Goal: Task Accomplishment & Management: Manage account settings

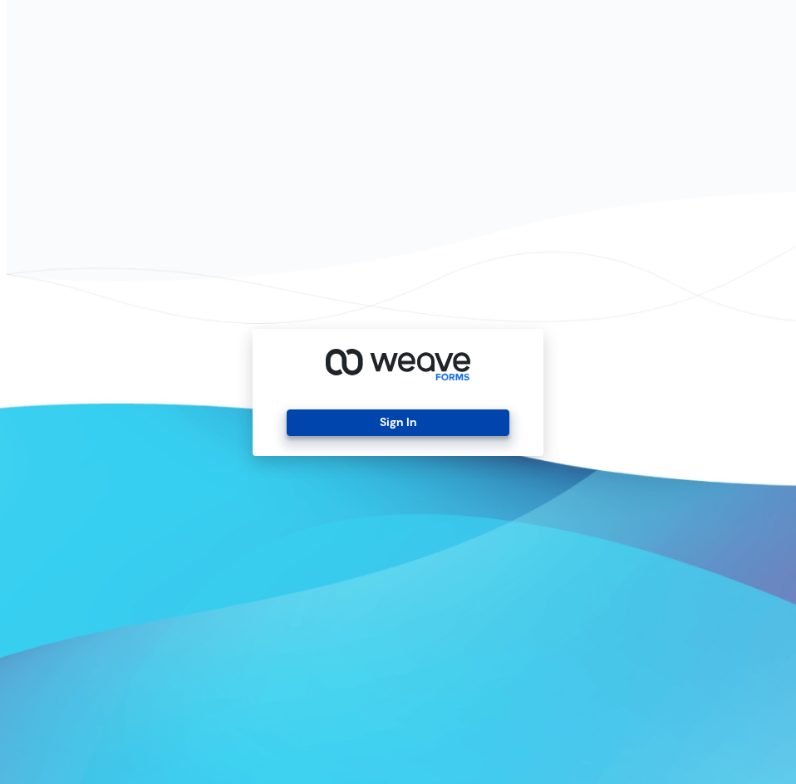
click at [355, 411] on button "Sign In" at bounding box center [398, 422] width 222 height 27
click at [354, 414] on button "Sign In" at bounding box center [398, 422] width 222 height 27
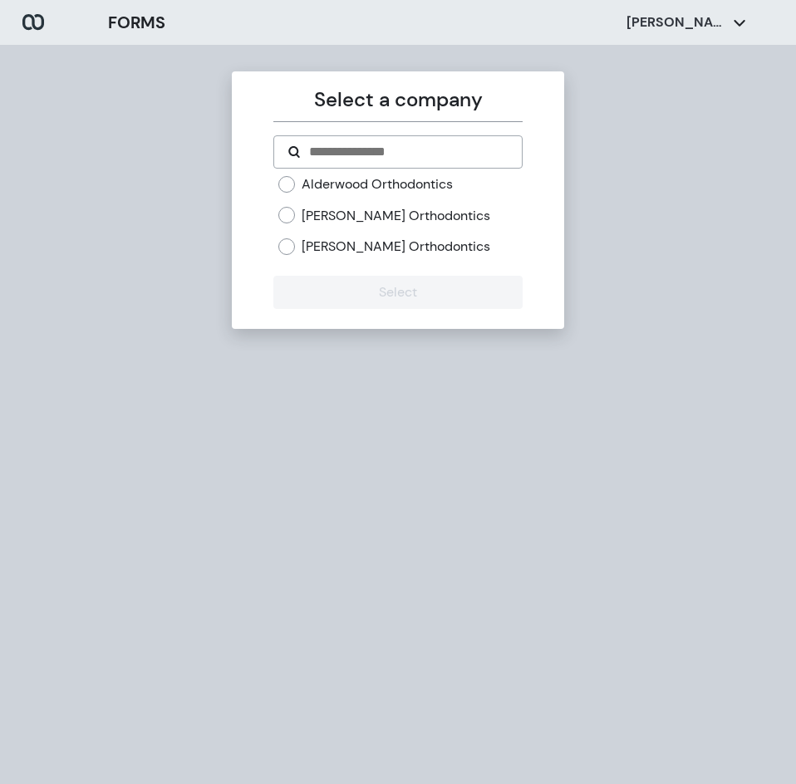
click at [630, 22] on span "[PERSON_NAME]" at bounding box center [686, 22] width 166 height 18
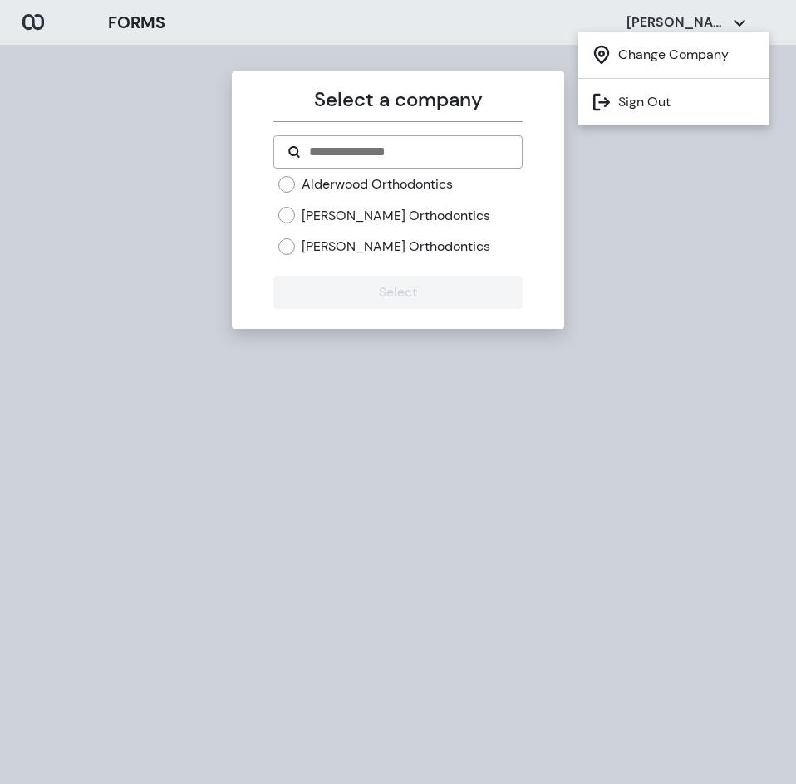
click at [275, 243] on div "Alderwood Orthodontics [PERSON_NAME] Orthodontics [PERSON_NAME] Orthodontics" at bounding box center [397, 222] width 248 height 94
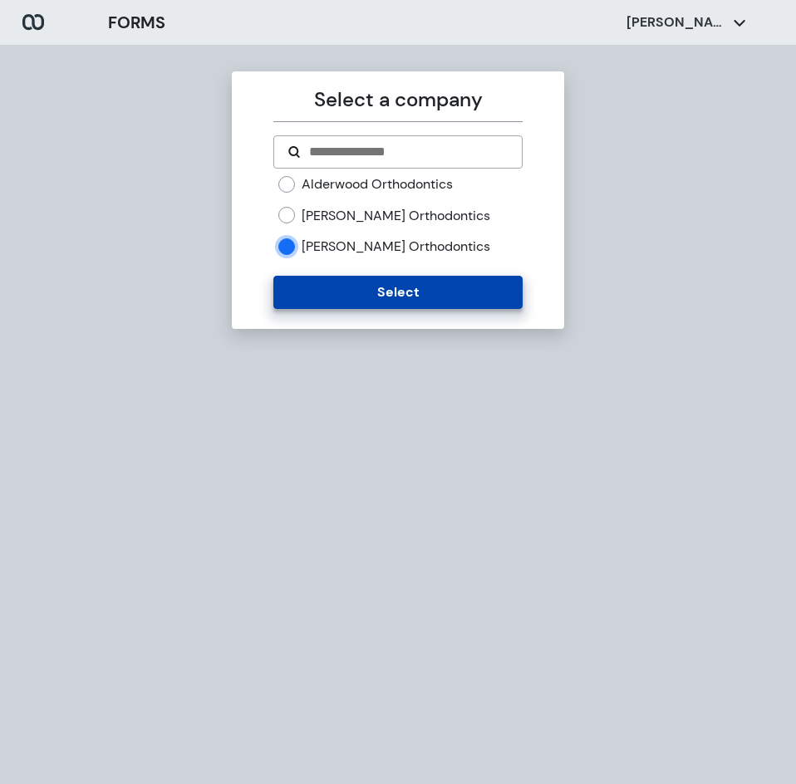
click at [365, 301] on button "Select" at bounding box center [397, 292] width 248 height 33
